Goal: Obtain resource: Download file/media

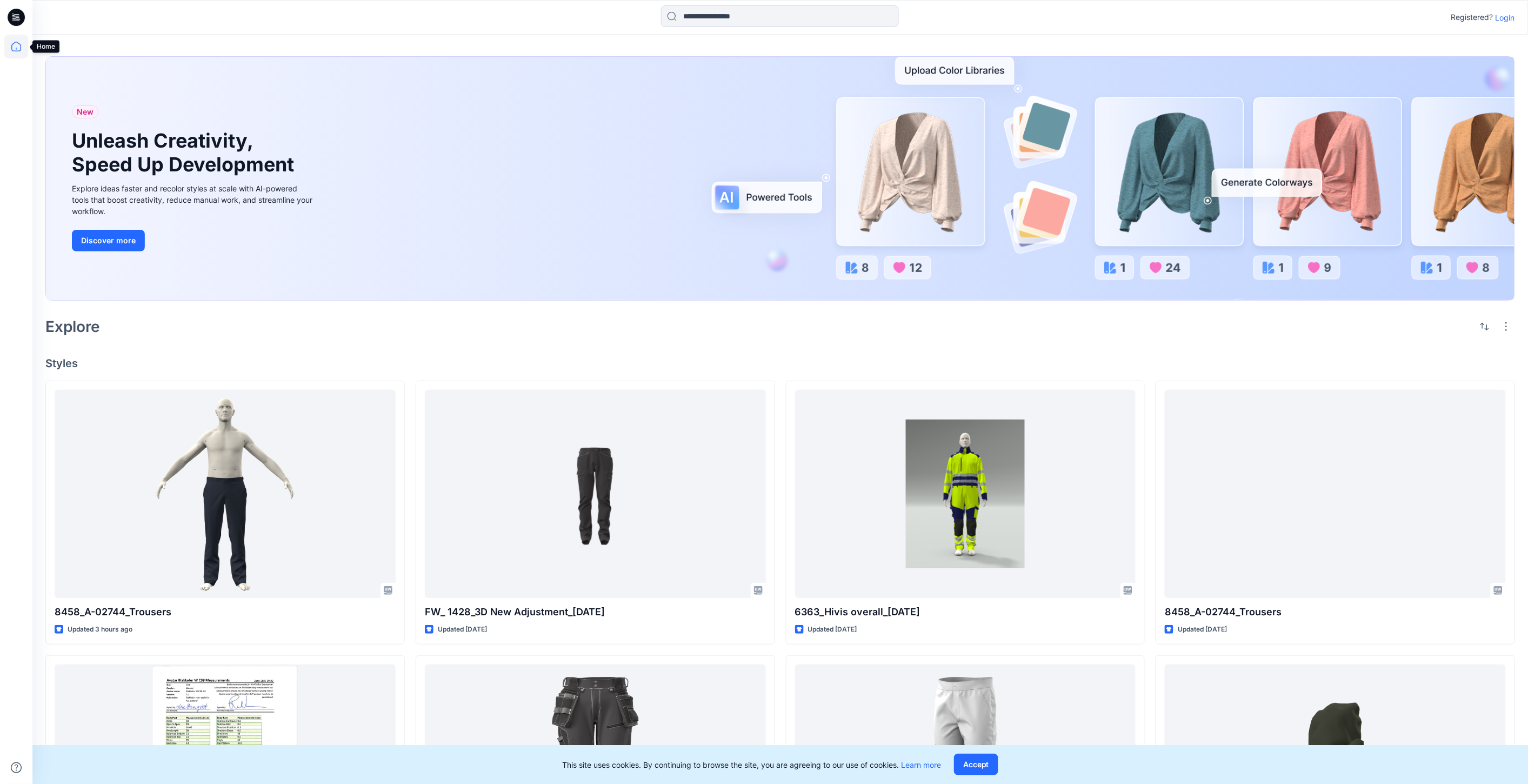
click at [9, 50] on icon at bounding box center [16, 47] width 24 height 24
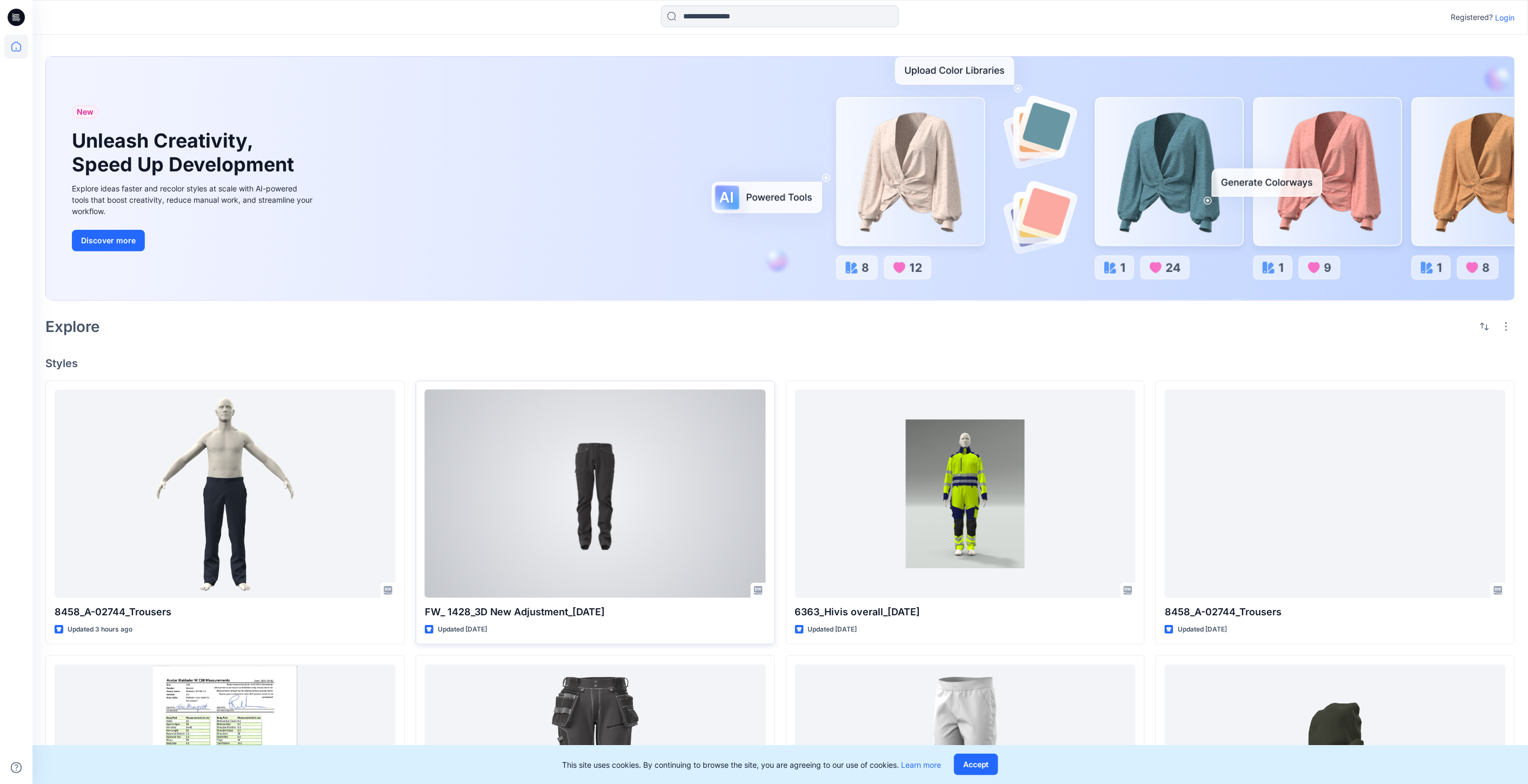
click at [603, 516] on div at bounding box center [595, 494] width 341 height 208
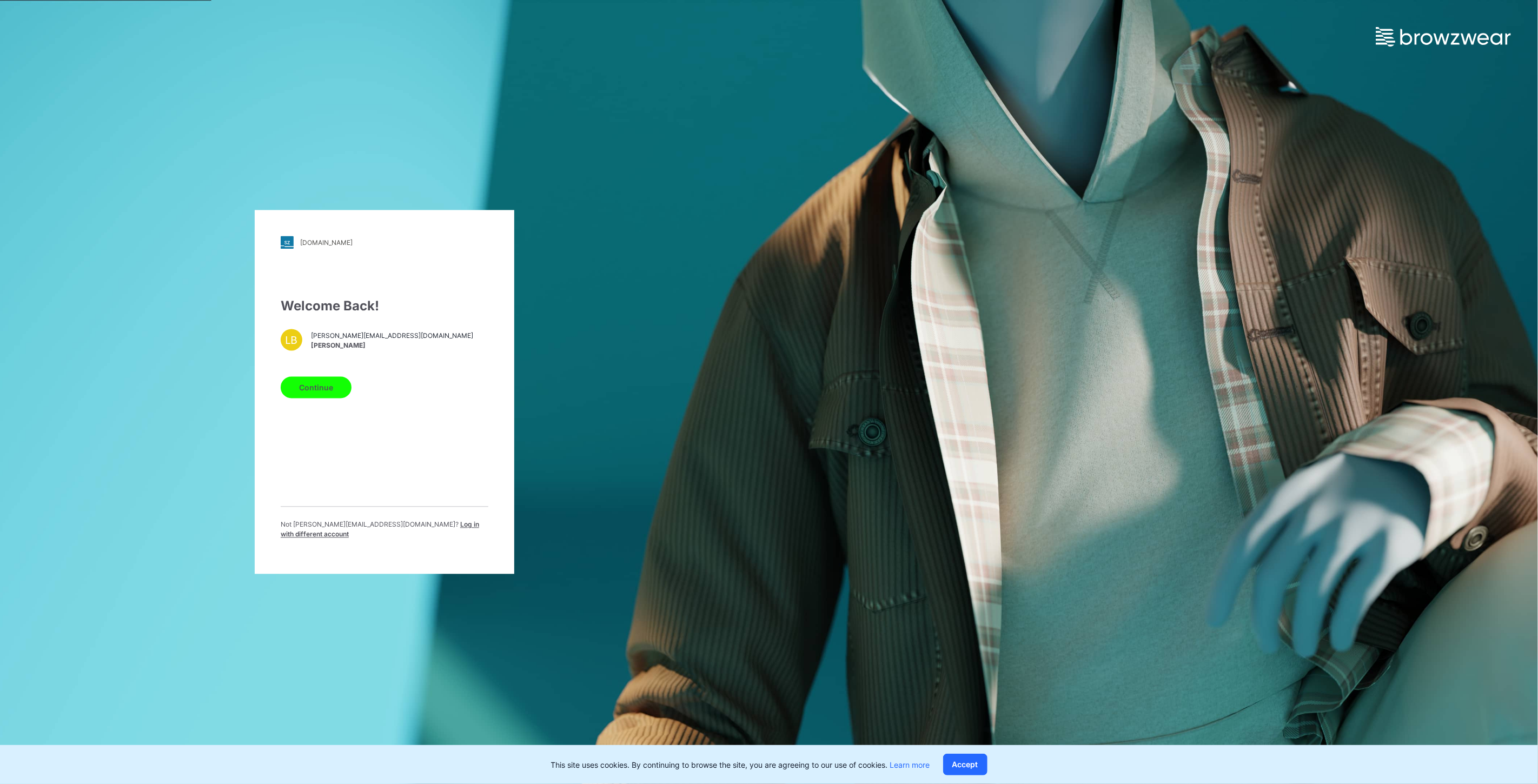
click at [321, 391] on button "Continue" at bounding box center [316, 387] width 71 height 21
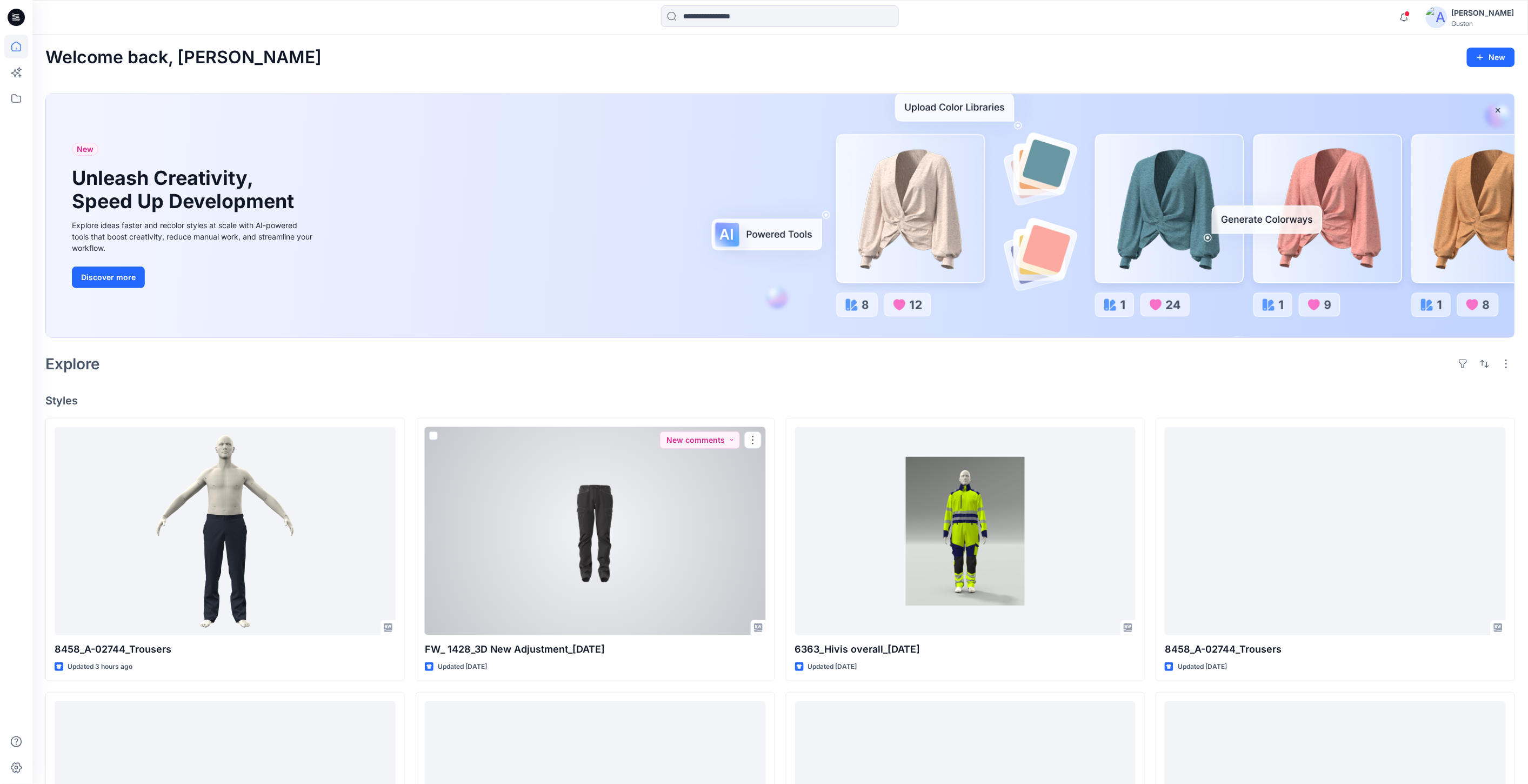
click at [614, 575] on div at bounding box center [595, 531] width 341 height 208
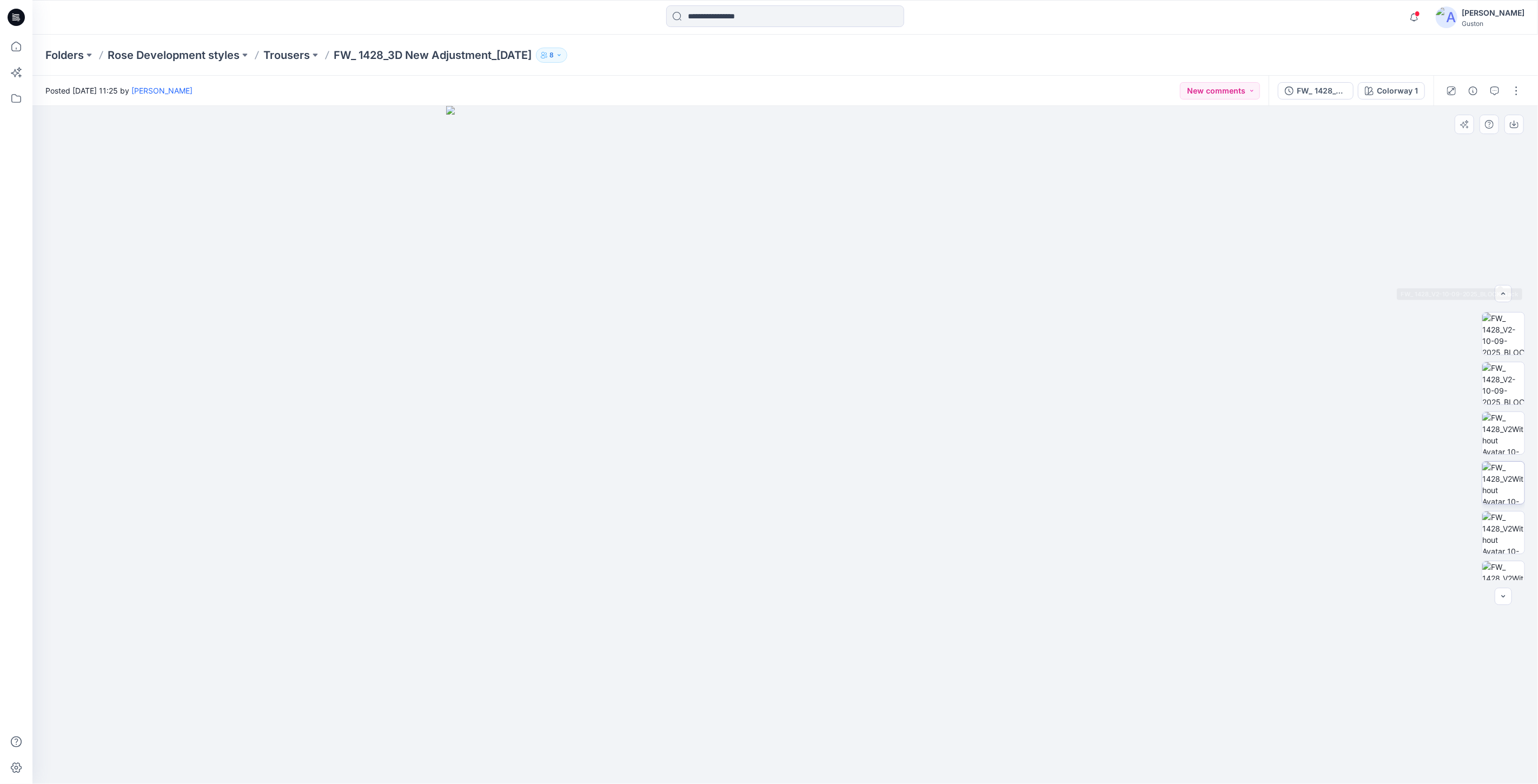
scroll to position [170, 0]
click at [1507, 563] on img at bounding box center [1503, 559] width 42 height 42
click at [1511, 298] on div at bounding box center [1503, 293] width 17 height 17
click at [1315, 95] on div "FW_ 1428_V2-10-09-2025" at bounding box center [1321, 91] width 50 height 12
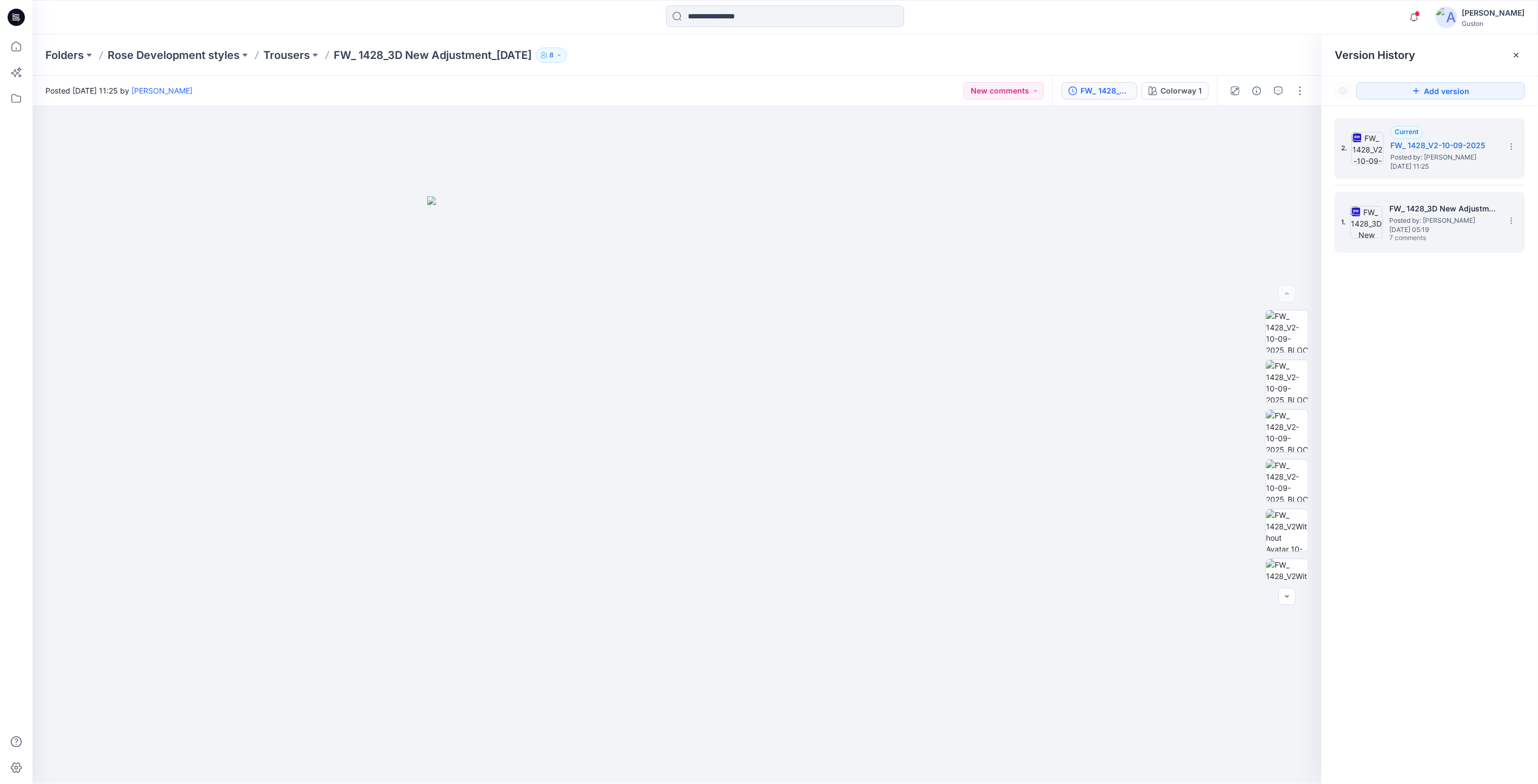
click at [1415, 226] on span "Tuesday, September 09, 2025 05:19" at bounding box center [1443, 229] width 108 height 7
click at [1424, 170] on span "Wednesday, September 10, 2025 11:25" at bounding box center [1444, 166] width 108 height 7
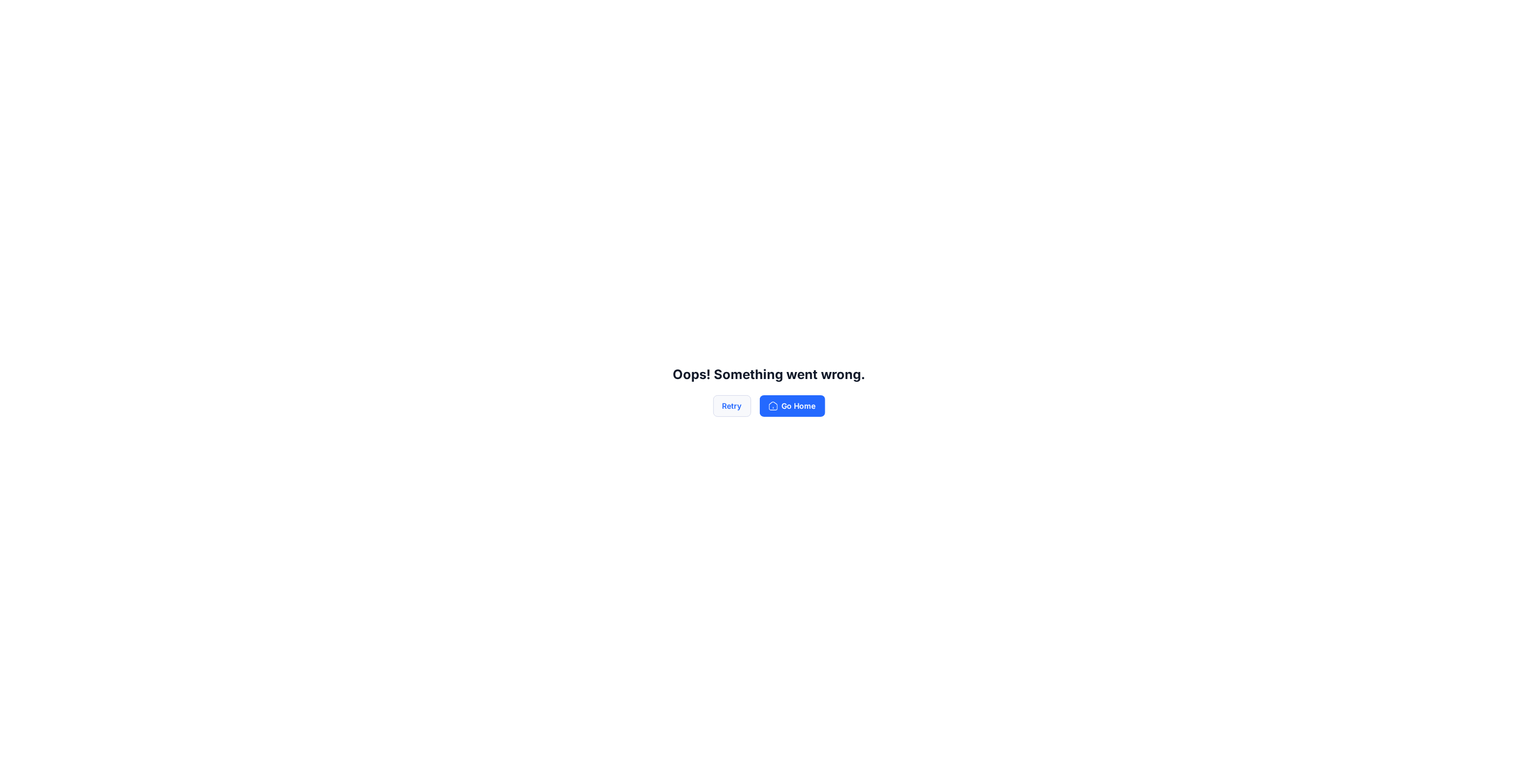
click at [737, 409] on button "Retry" at bounding box center [732, 406] width 38 height 21
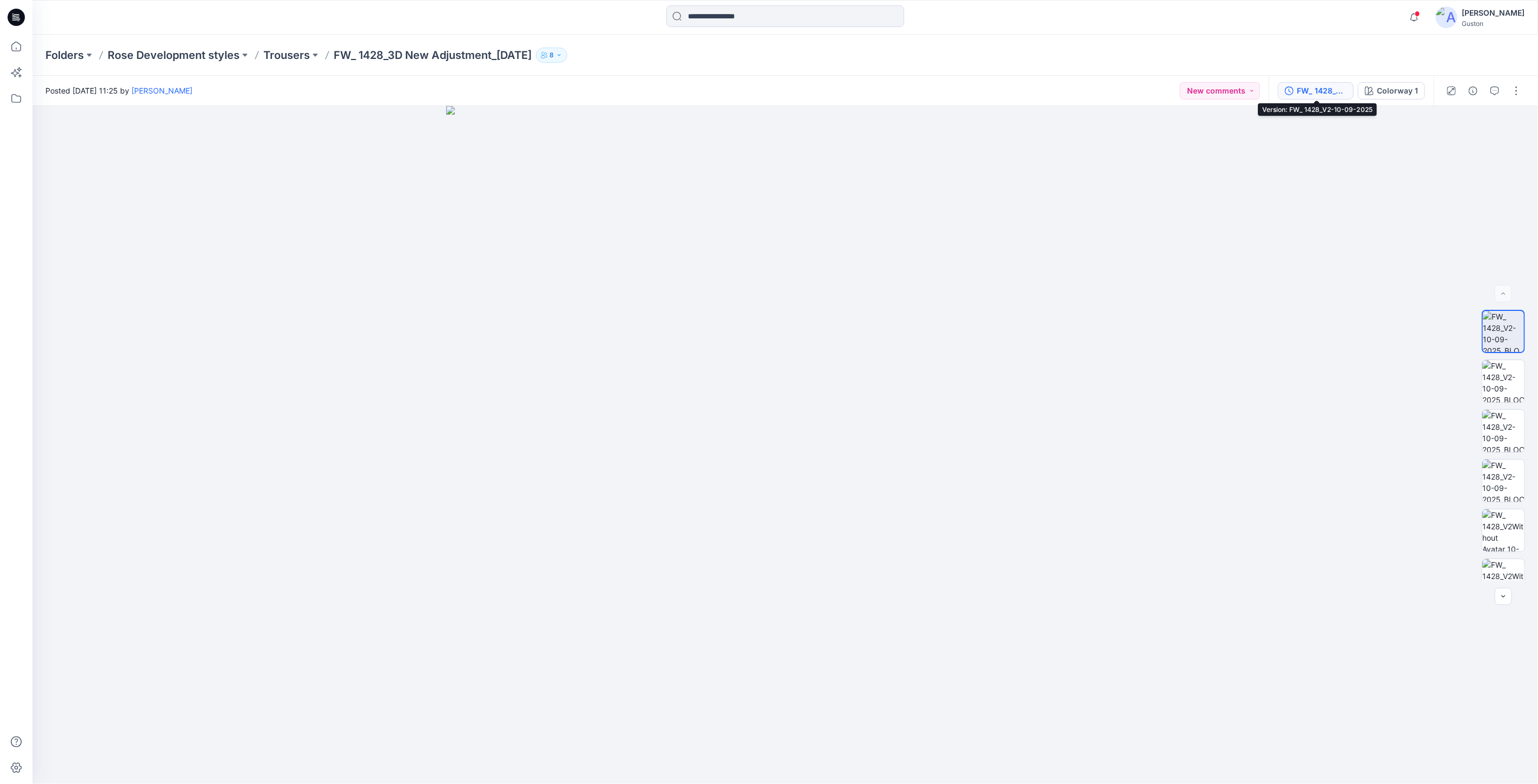
click at [1317, 93] on div "FW_ 1428_V2-10-09-2025" at bounding box center [1321, 91] width 50 height 12
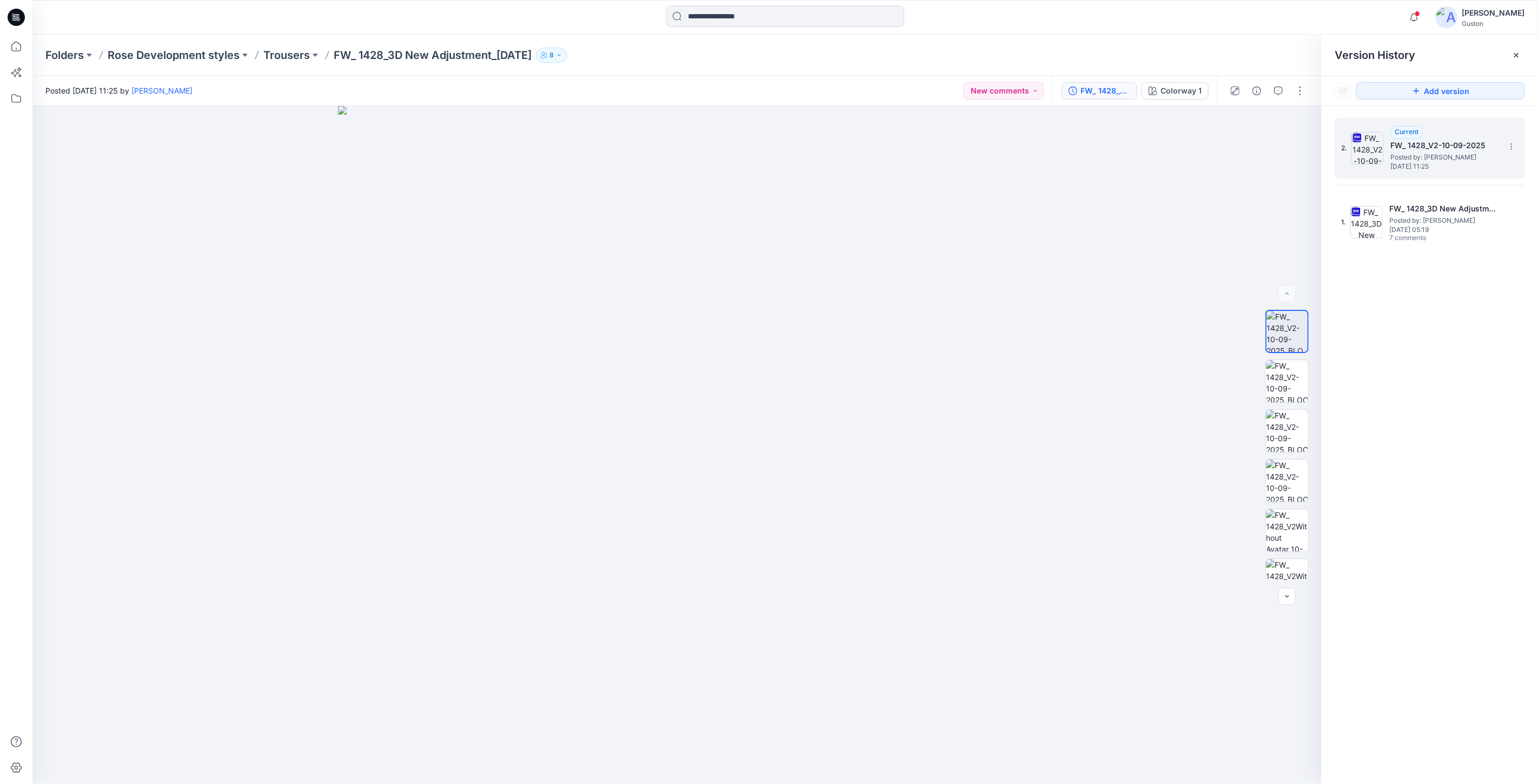
click at [1417, 144] on h5 "FW_ 1428_V2-10-09-2025" at bounding box center [1444, 145] width 108 height 13
click at [295, 57] on p "Trousers" at bounding box center [287, 55] width 47 height 15
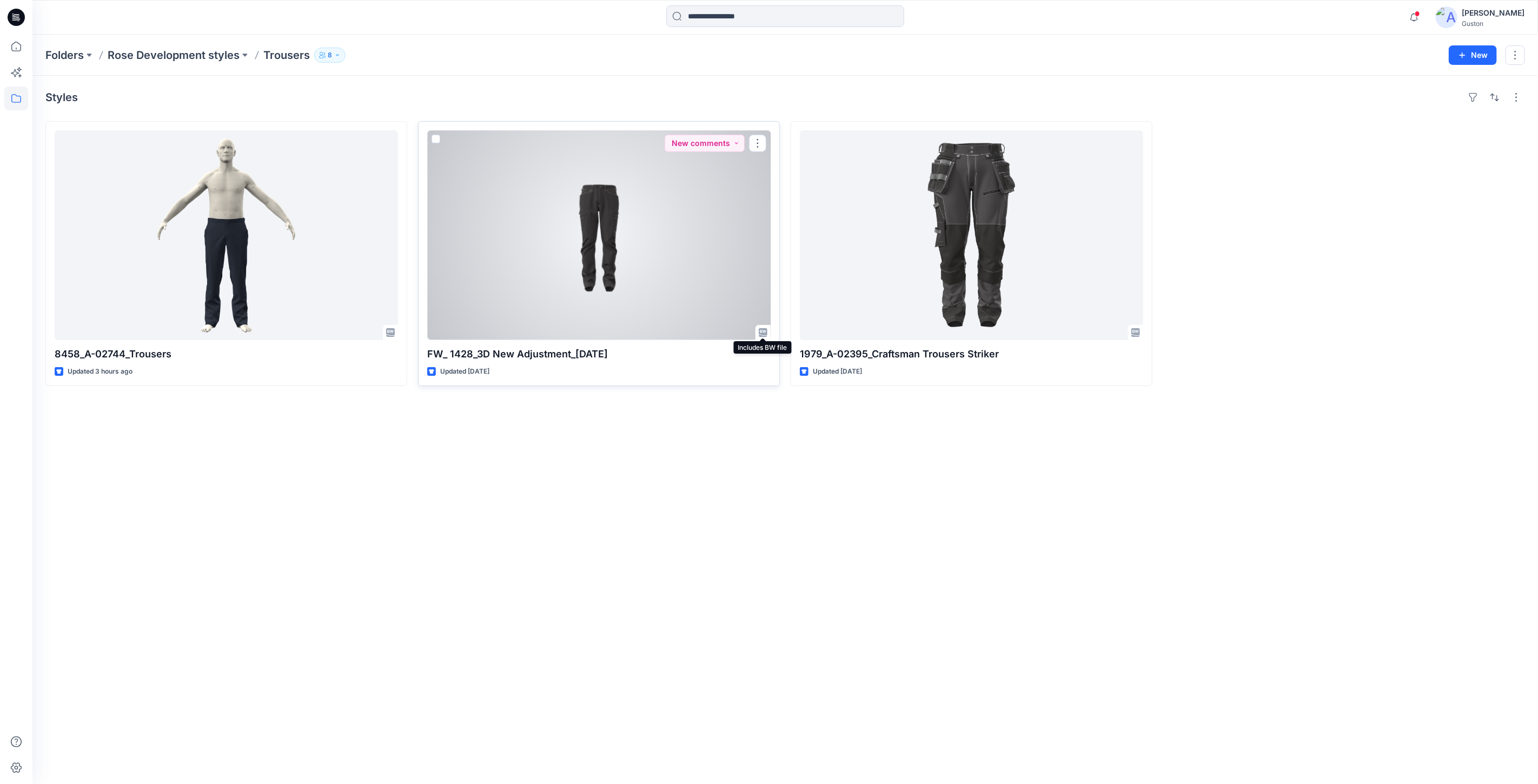
click at [762, 333] on icon at bounding box center [762, 332] width 9 height 9
click at [594, 199] on div at bounding box center [598, 235] width 343 height 210
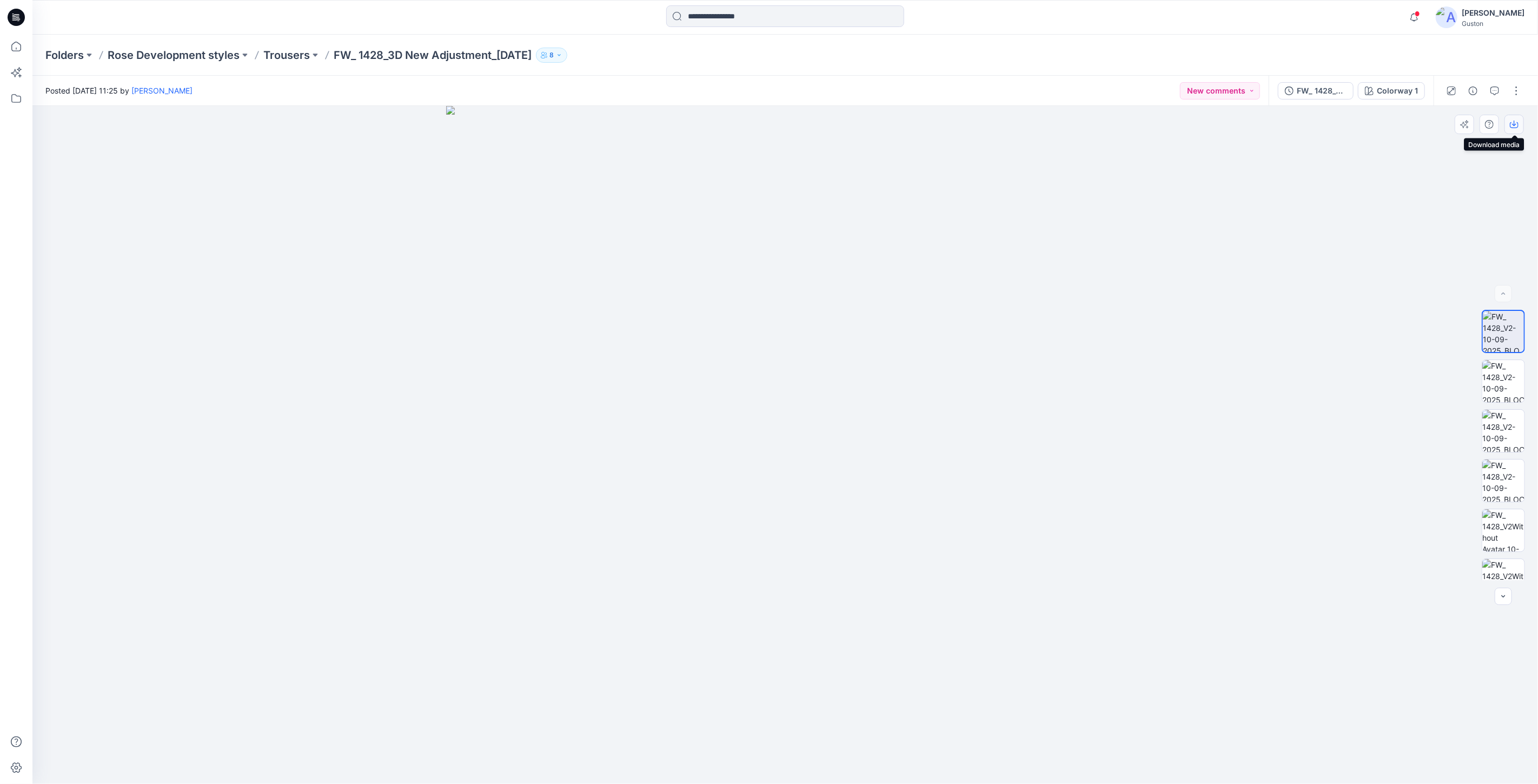
click at [1515, 125] on icon "button" at bounding box center [1513, 124] width 9 height 9
click at [1317, 92] on div "FW_ 1428_V2-10-09-2025" at bounding box center [1321, 91] width 50 height 12
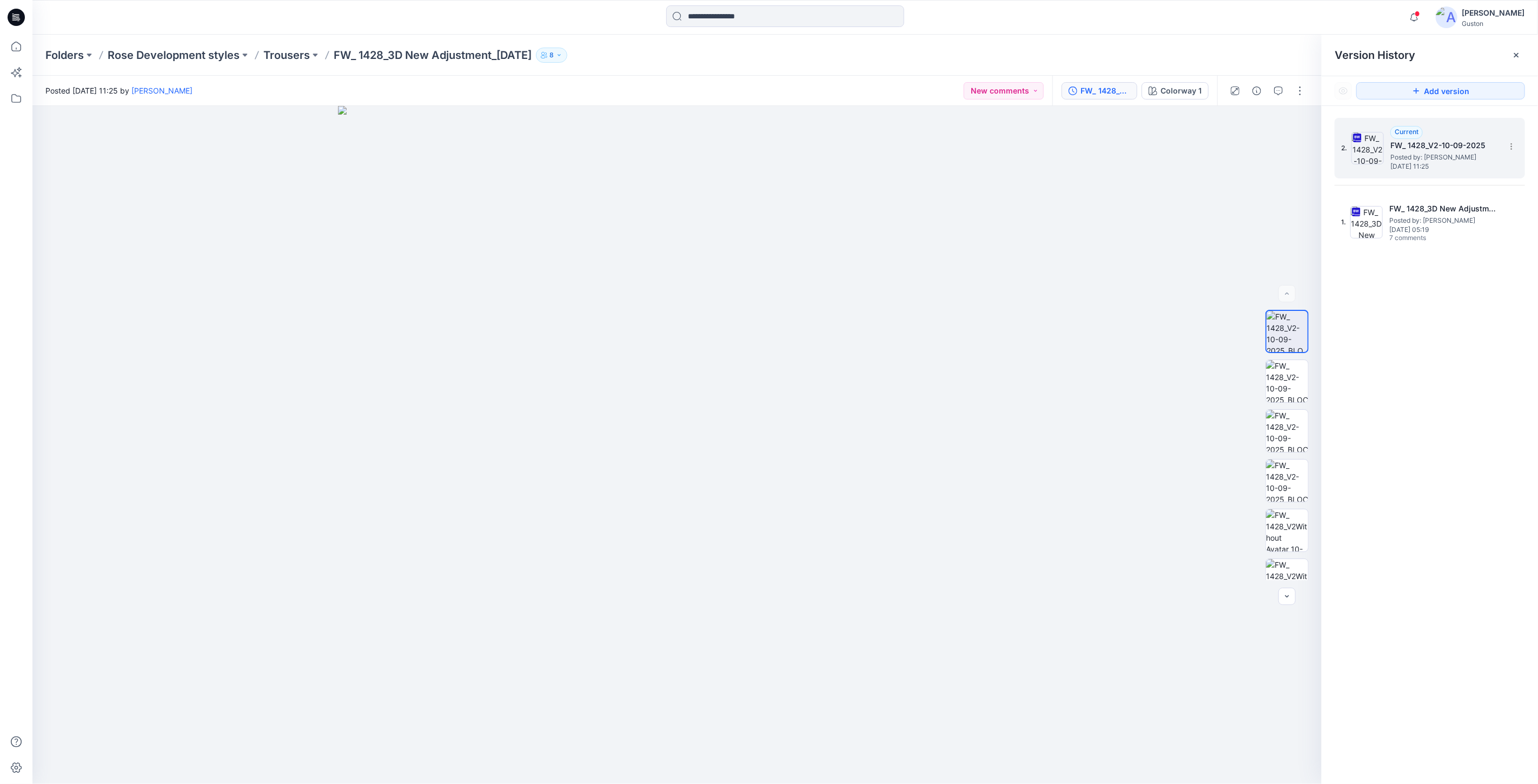
click at [1437, 163] on span "Wednesday, September 10, 2025 11:25" at bounding box center [1444, 166] width 108 height 7
click at [1514, 146] on icon at bounding box center [1511, 146] width 9 height 9
click at [1469, 170] on span "Download Source BW File" at bounding box center [1456, 167] width 90 height 13
click at [16, 45] on icon at bounding box center [16, 47] width 24 height 24
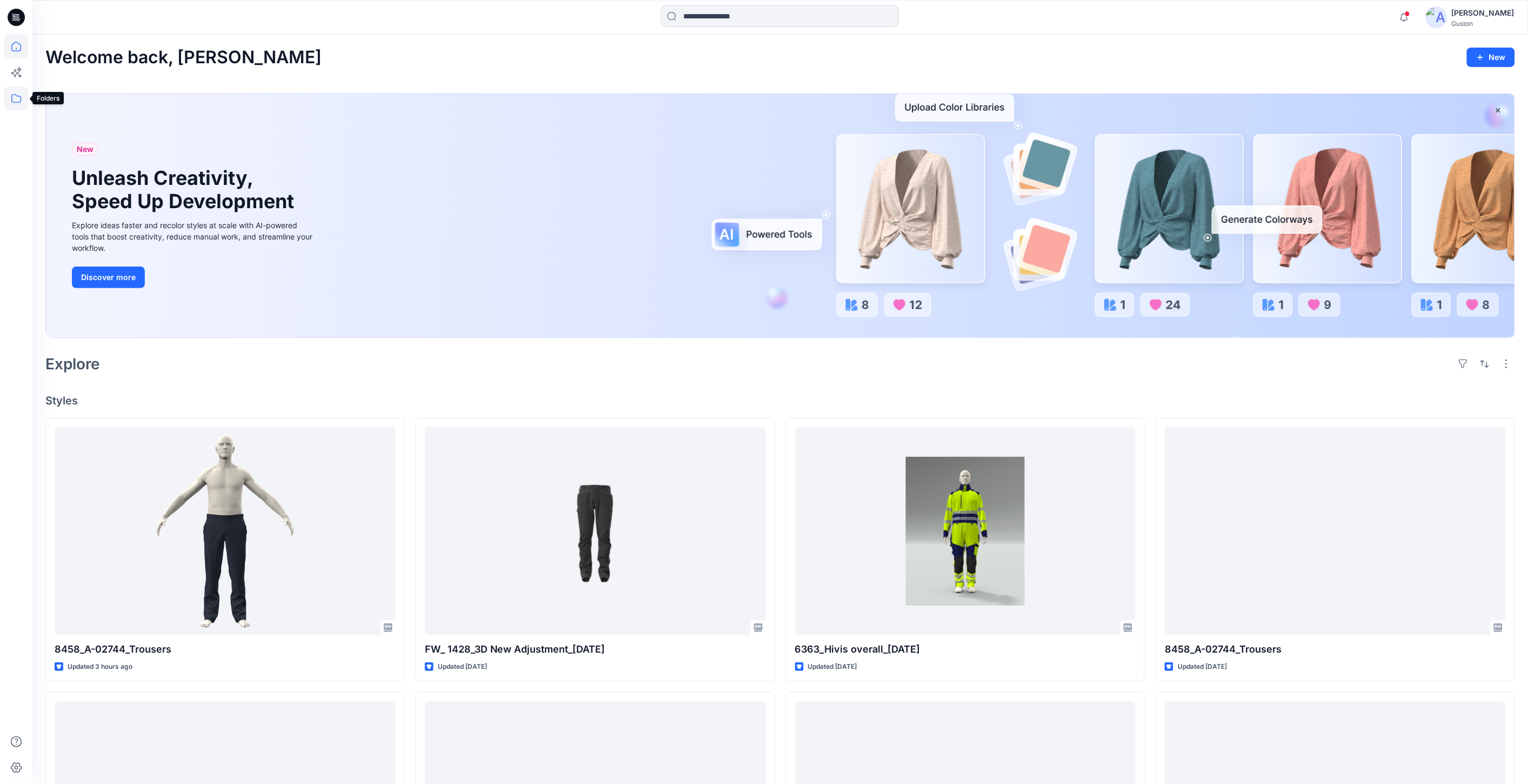
click at [17, 103] on icon at bounding box center [16, 99] width 24 height 24
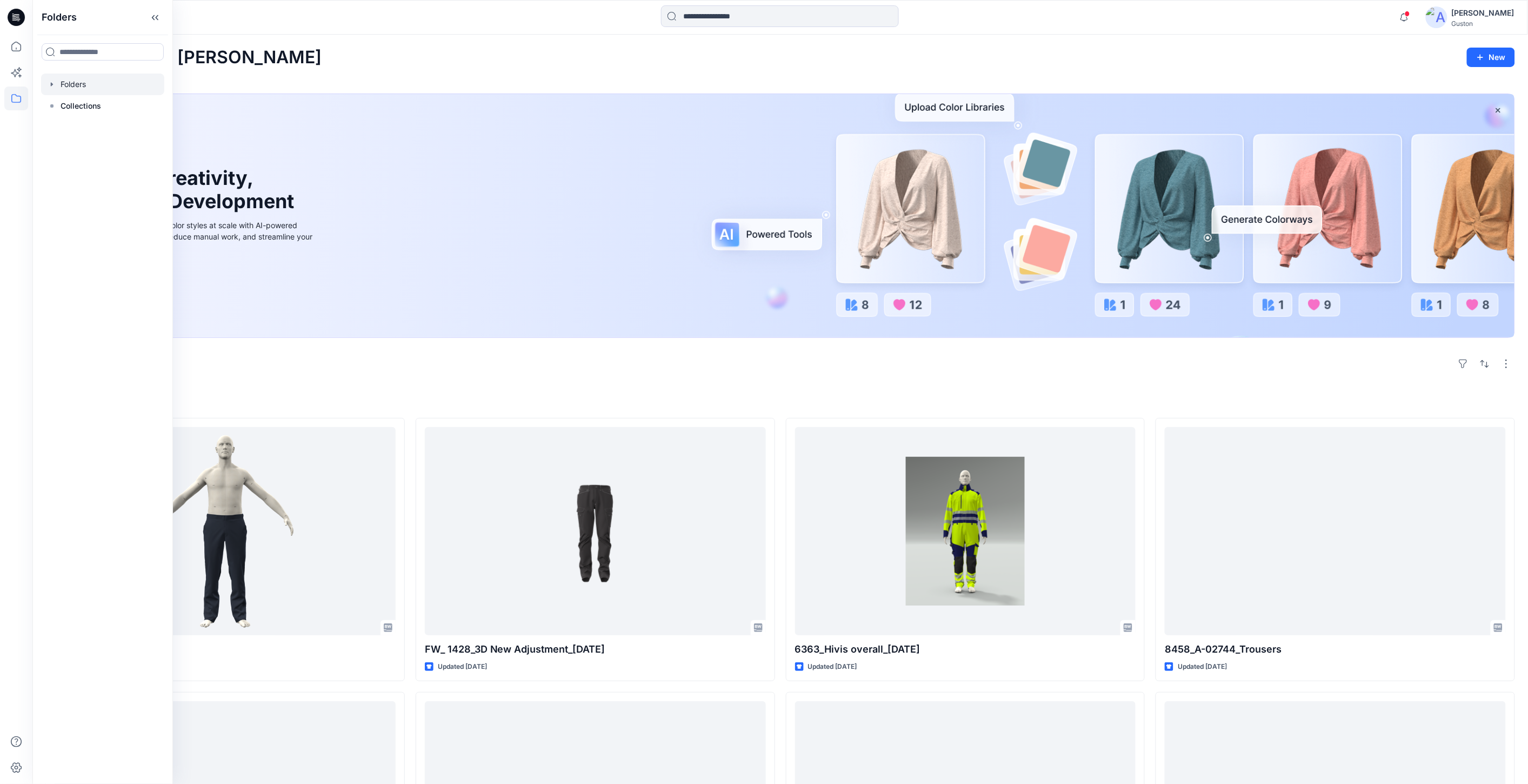
click at [79, 87] on div at bounding box center [103, 84] width 123 height 21
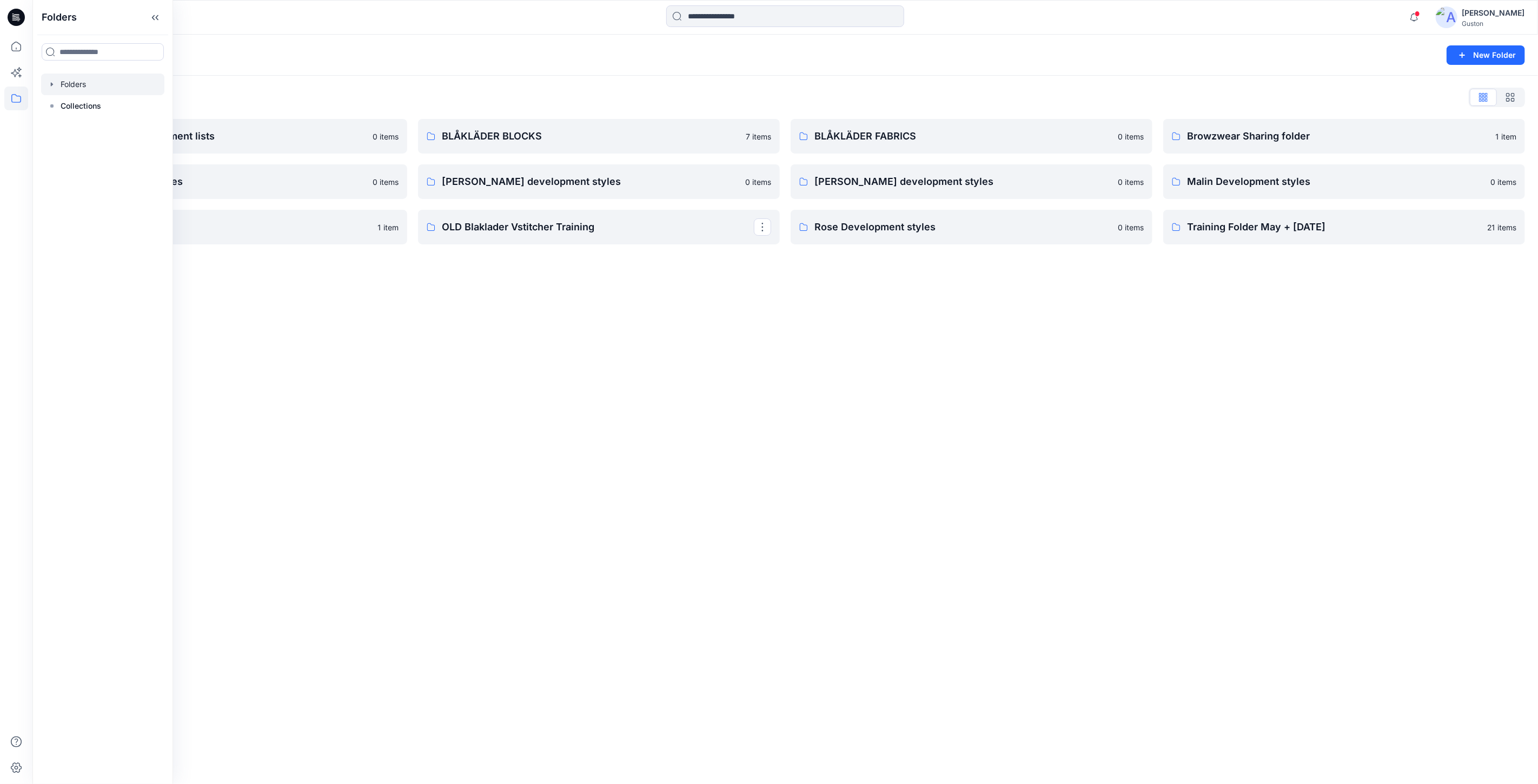
click at [564, 362] on div "Folders New Folder Folders List Avatars and measurement lists 0 items Elin deve…" at bounding box center [785, 409] width 1505 height 749
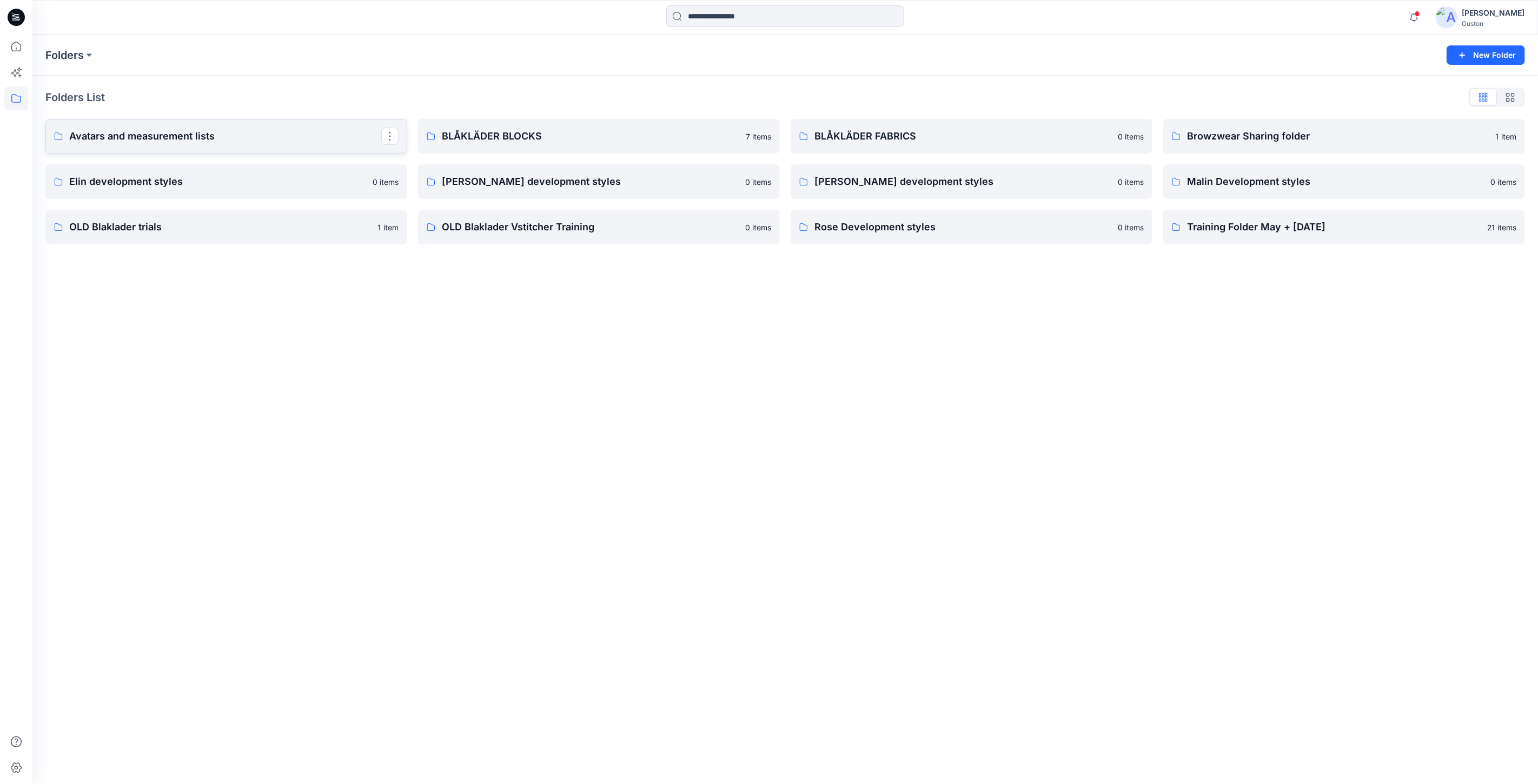
click at [271, 137] on p "Avatars and measurement lists" at bounding box center [225, 136] width 312 height 15
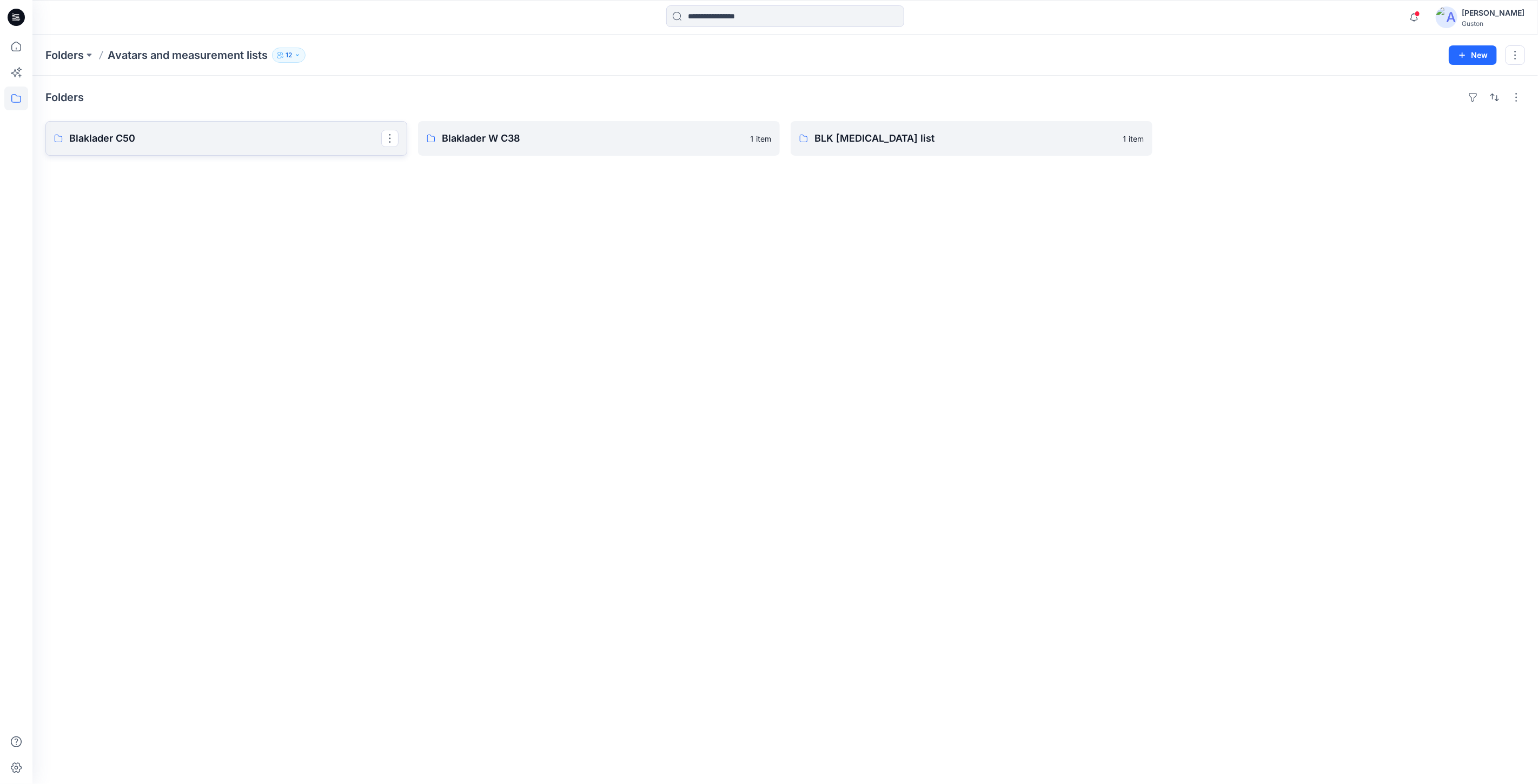
click at [259, 144] on p "Blaklader C50" at bounding box center [225, 138] width 312 height 15
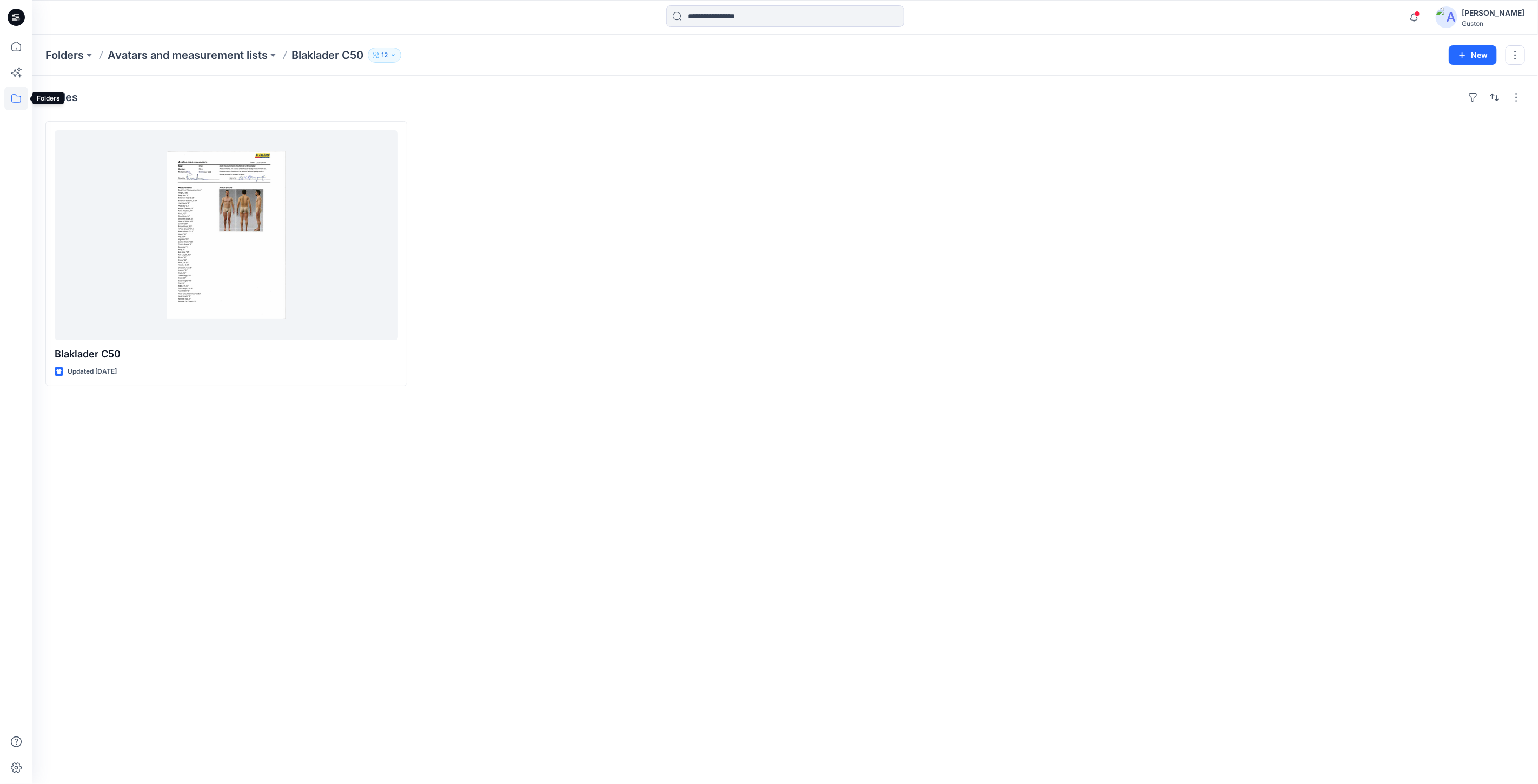
click at [17, 95] on icon at bounding box center [16, 99] width 24 height 24
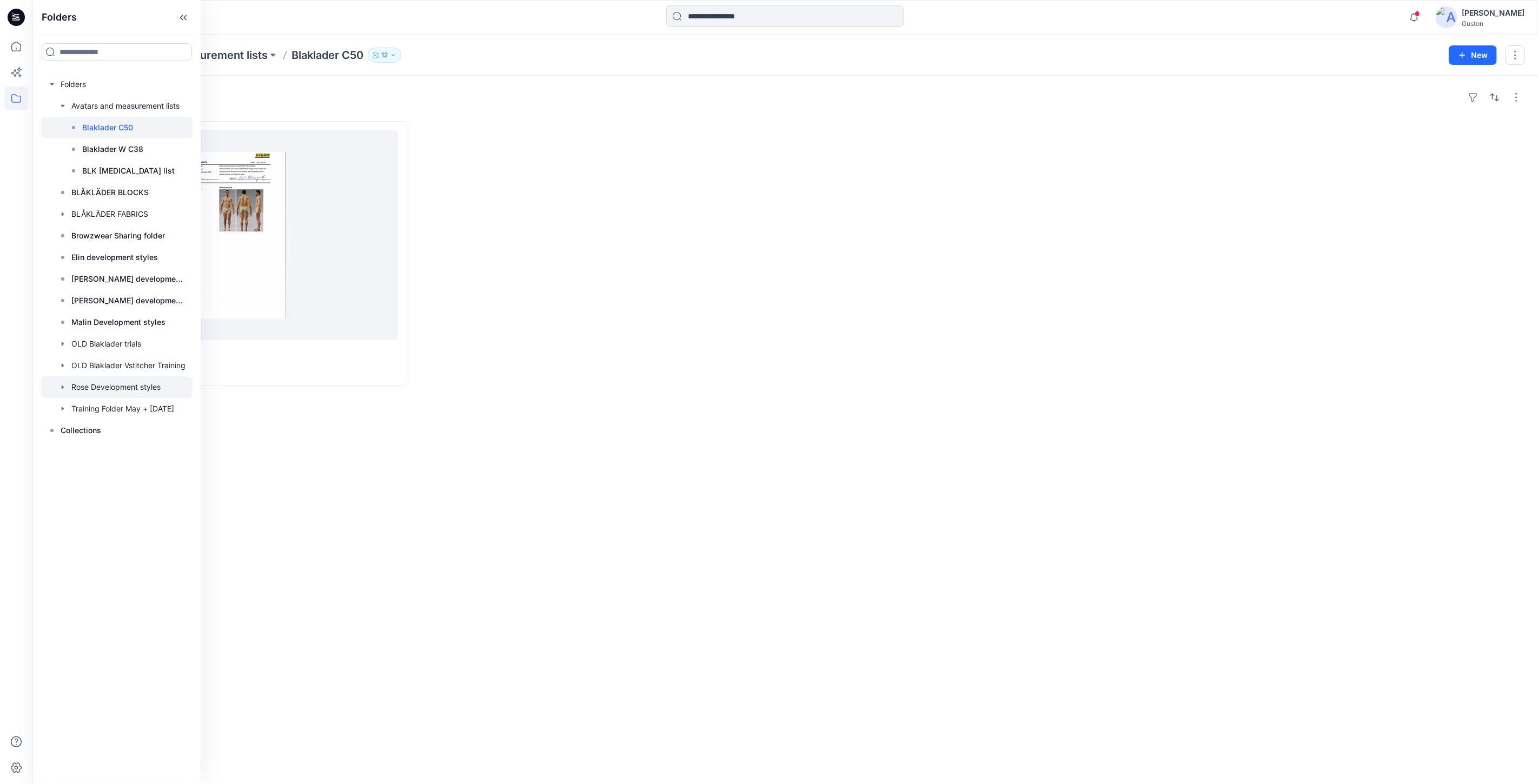
click at [143, 387] on div at bounding box center [117, 387] width 151 height 21
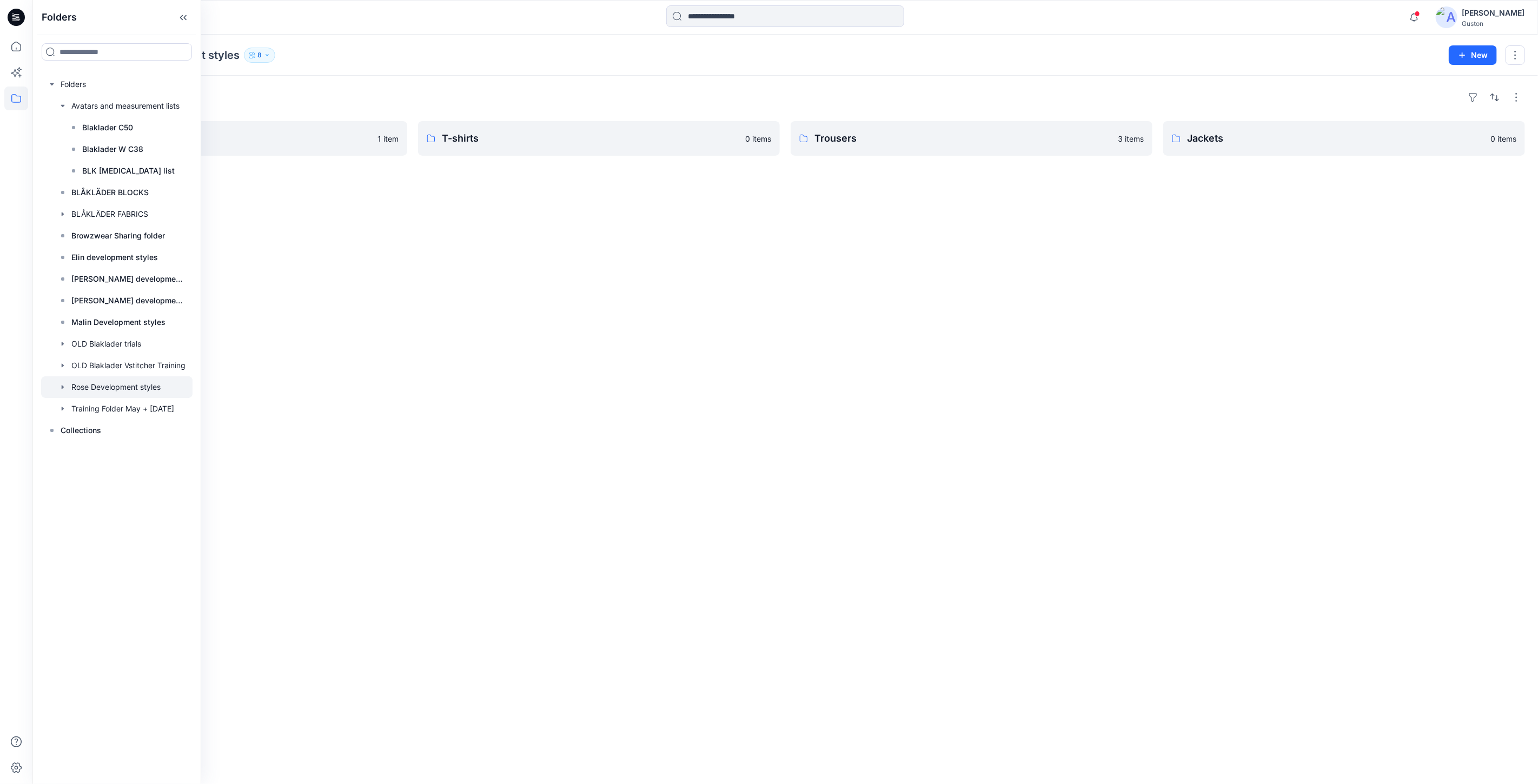
click at [650, 438] on div "Folders Ovaralls 1 item T-shirts 0 items Trousers 3 items Jackets 0 items" at bounding box center [785, 429] width 1505 height 708
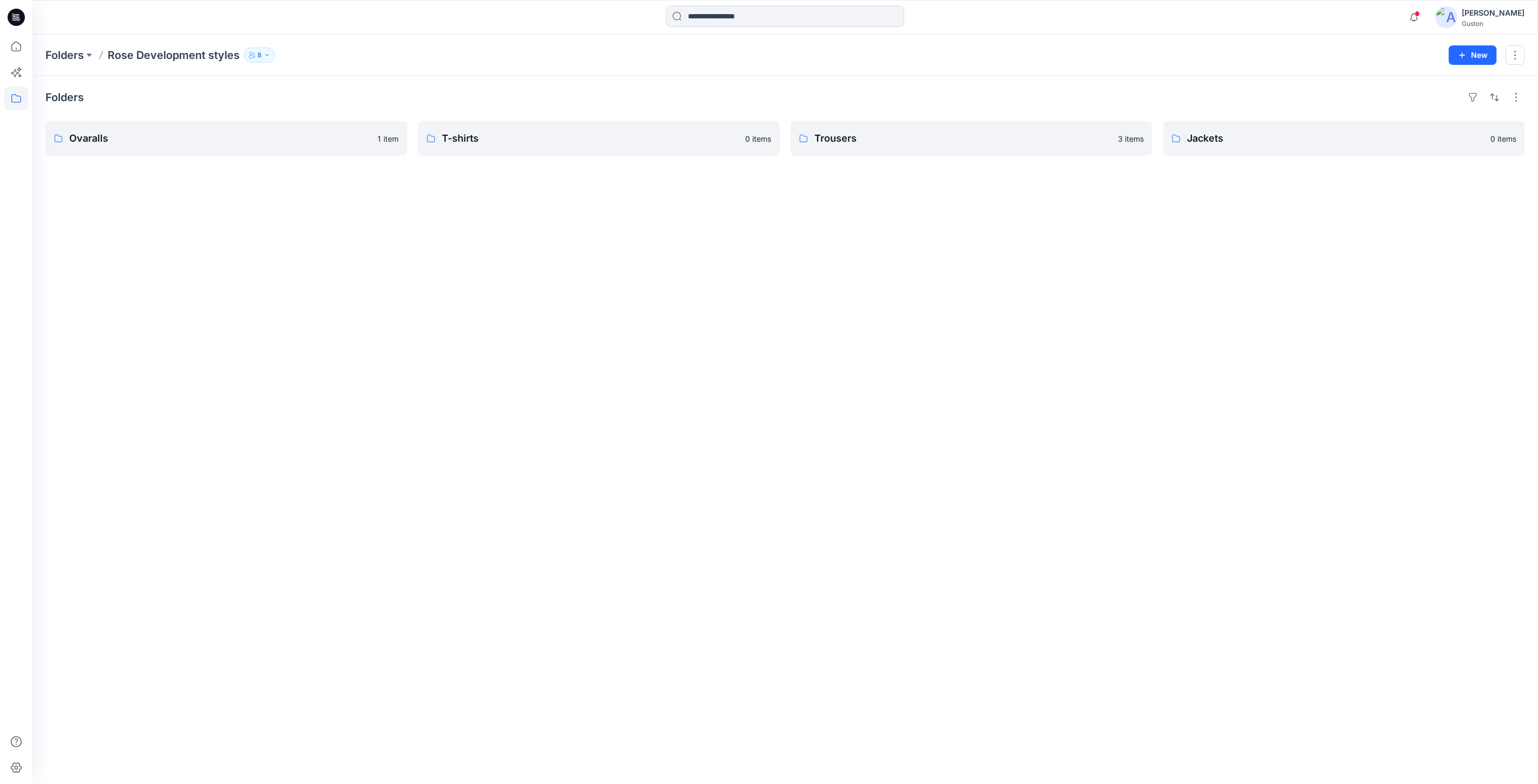
click at [977, 157] on div "Folders Ovaralls 1 item T-shirts 0 items Trousers 3 items Jackets 0 items" at bounding box center [785, 429] width 1505 height 708
click at [980, 145] on p "Trousers" at bounding box center [970, 138] width 312 height 15
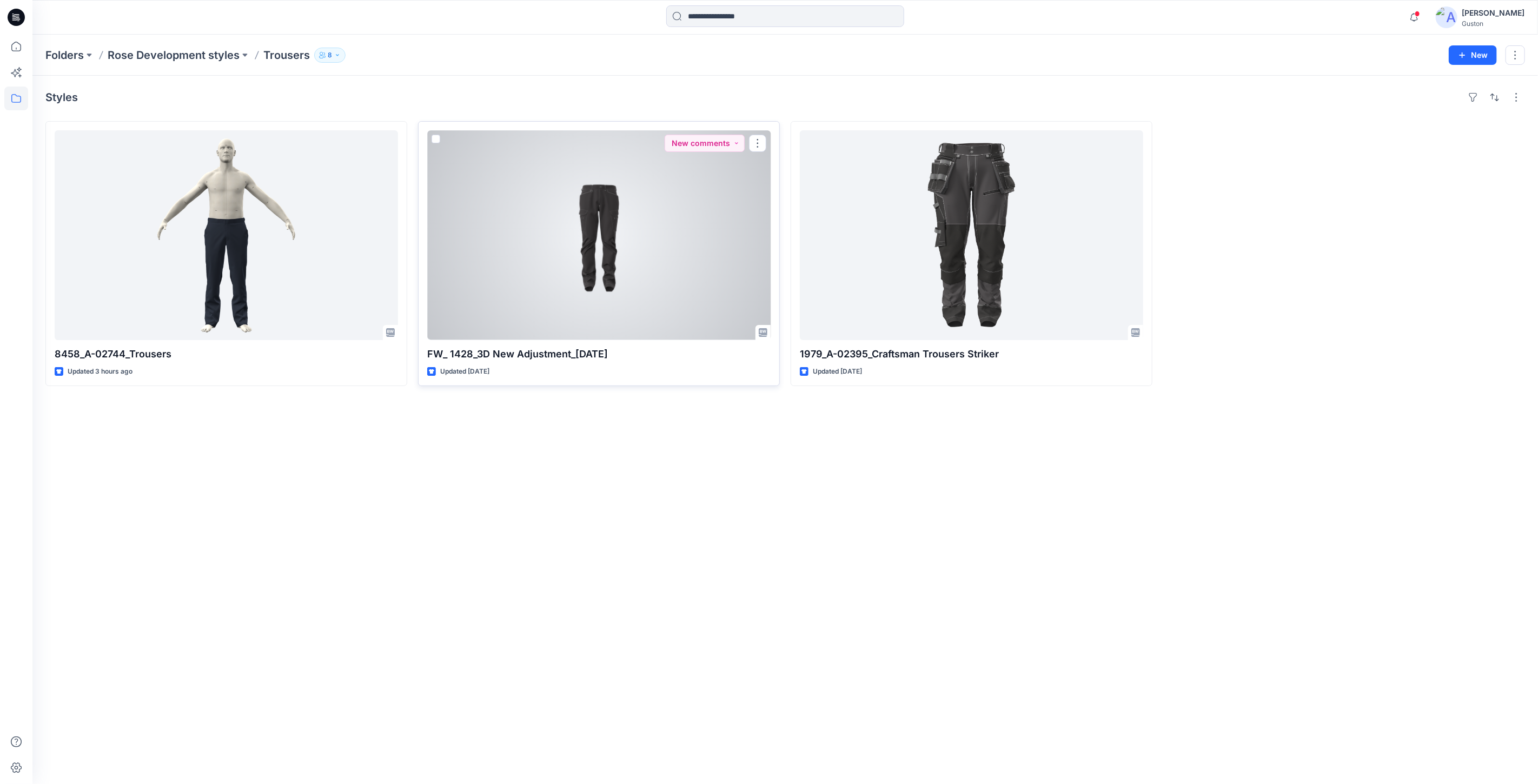
click at [630, 255] on div at bounding box center [598, 235] width 343 height 210
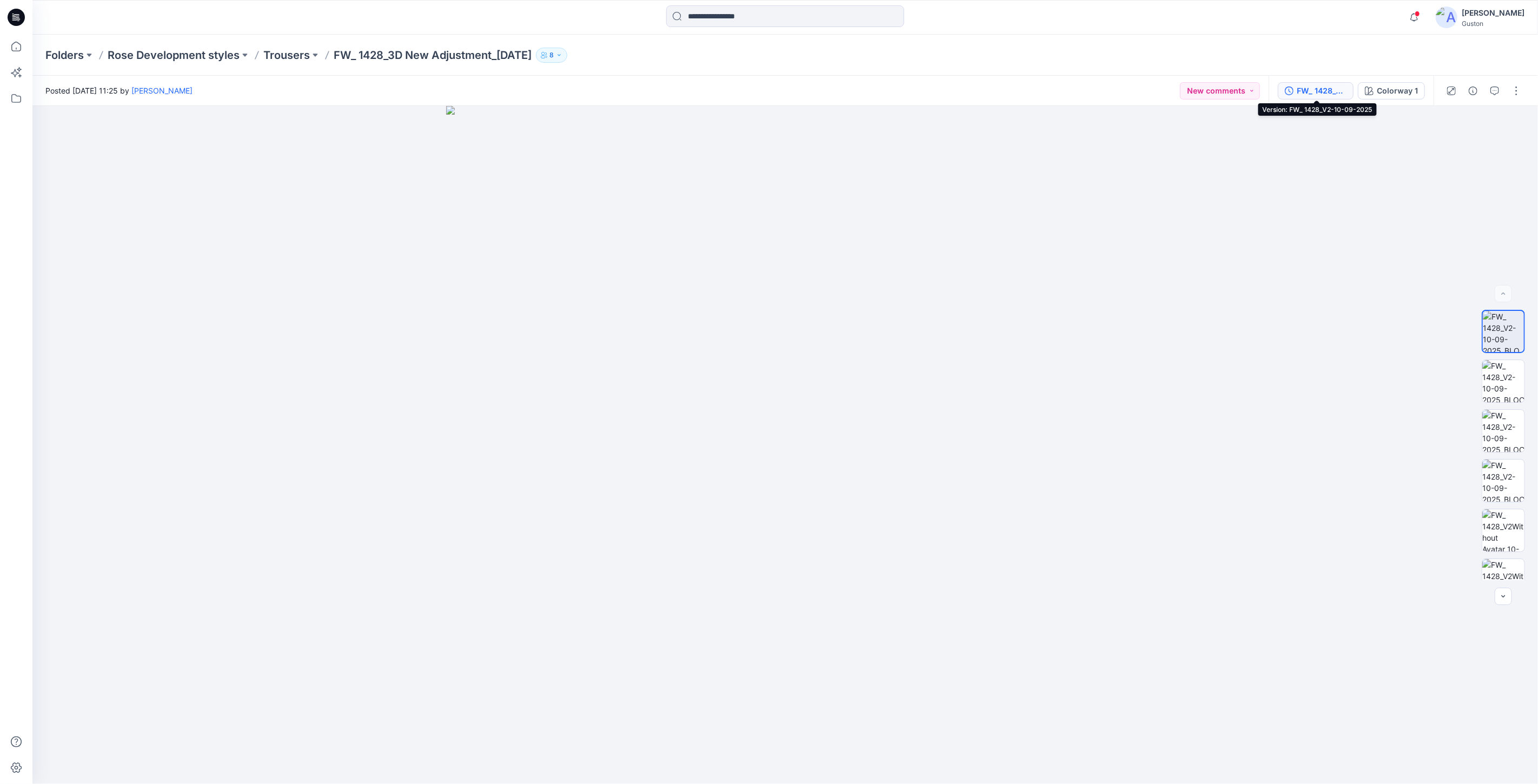
click at [1317, 87] on div "FW_ 1428_V2-10-09-2025" at bounding box center [1321, 91] width 50 height 12
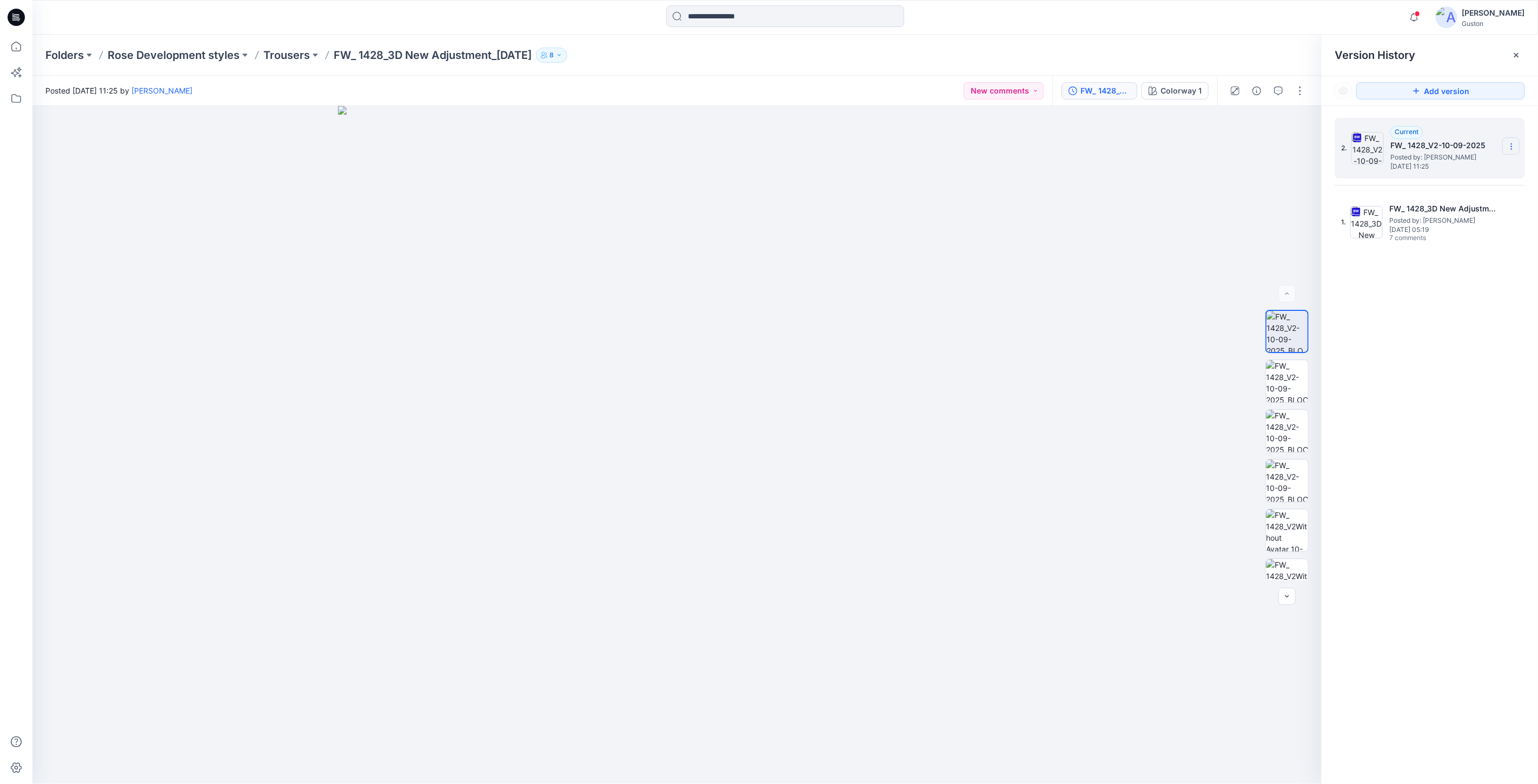
click at [1511, 148] on icon at bounding box center [1511, 146] width 9 height 9
click at [1282, 381] on img at bounding box center [1287, 381] width 42 height 42
click at [1509, 145] on icon at bounding box center [1511, 146] width 9 height 9
click at [1412, 375] on div "2. Current FW_ 1428_V2-10-09-2025 Posted by: Kavindu Ramanayake Wednesday, Sept…" at bounding box center [1429, 453] width 216 height 693
